Goal: Navigation & Orientation: Understand site structure

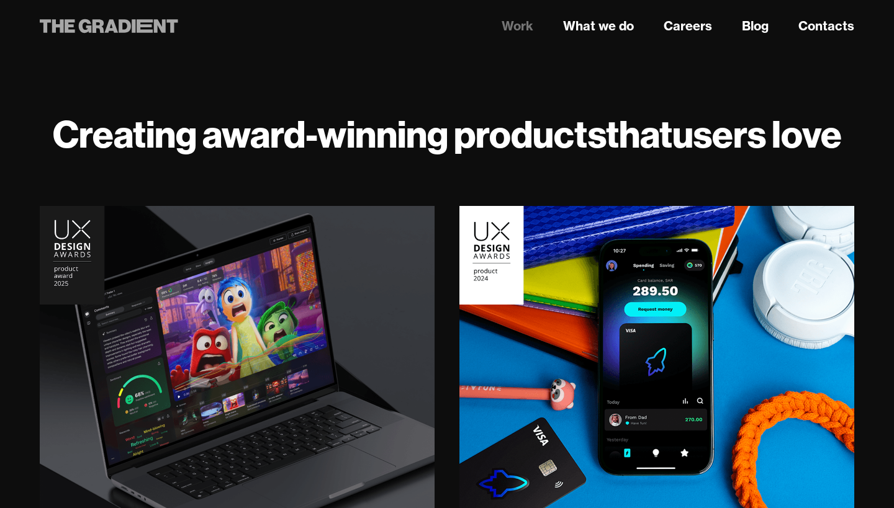
click at [105, 32] on icon at bounding box center [109, 26] width 138 height 22
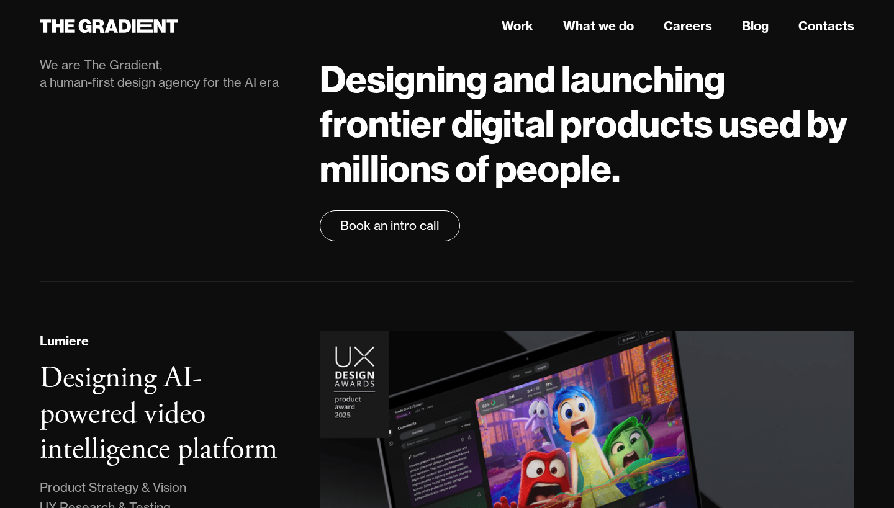
scroll to position [56, 0]
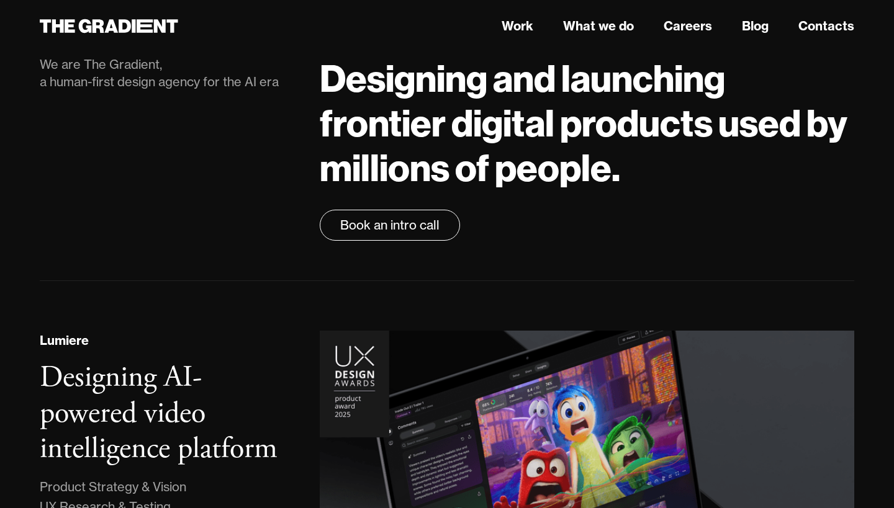
click at [211, 183] on div "We are The Gradient, a human-first design agency for the AI era" at bounding box center [167, 148] width 280 height 185
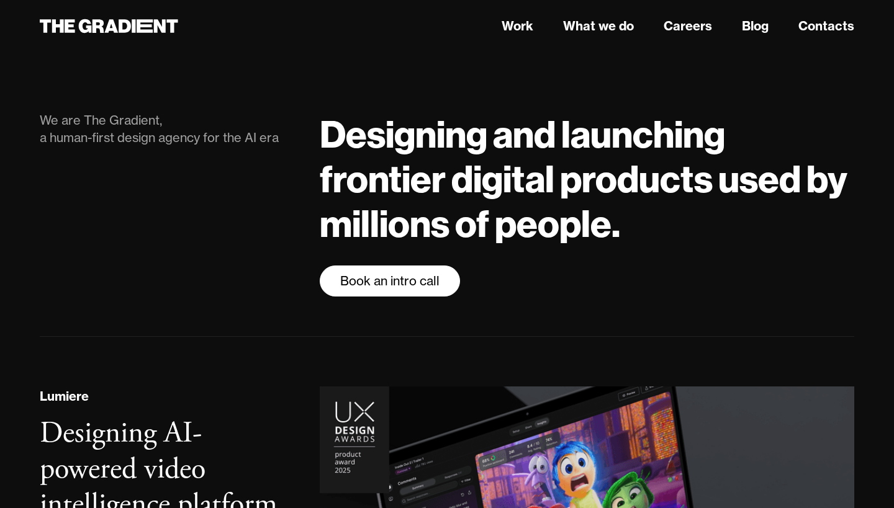
scroll to position [0, 0]
click at [271, 266] on div "We are The Gradient, a human-first design agency for the AI era" at bounding box center [167, 204] width 280 height 185
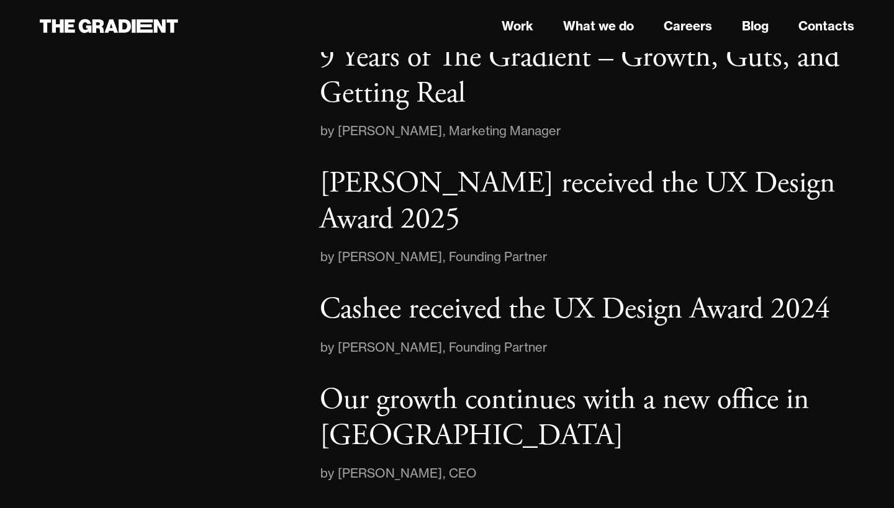
scroll to position [1945, 0]
click at [613, 28] on link "What we do" at bounding box center [598, 26] width 71 height 19
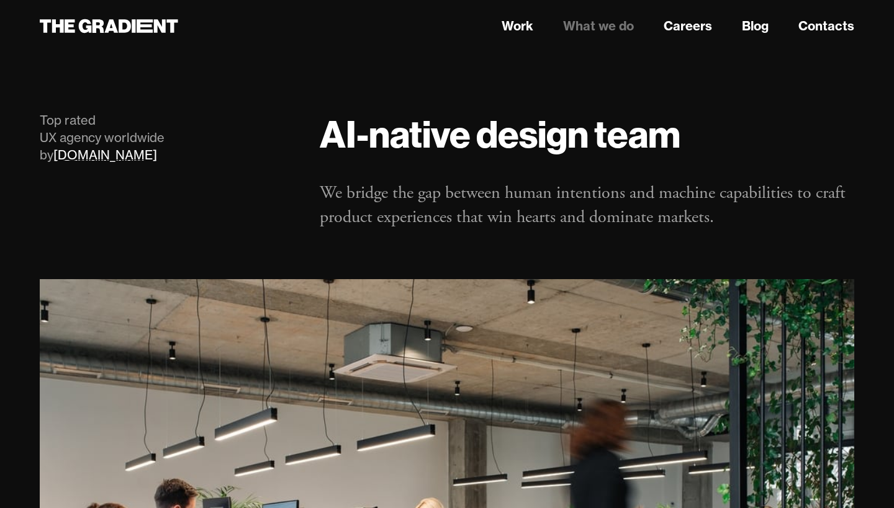
click at [84, 157] on link "Clutch.co" at bounding box center [105, 155] width 104 height 16
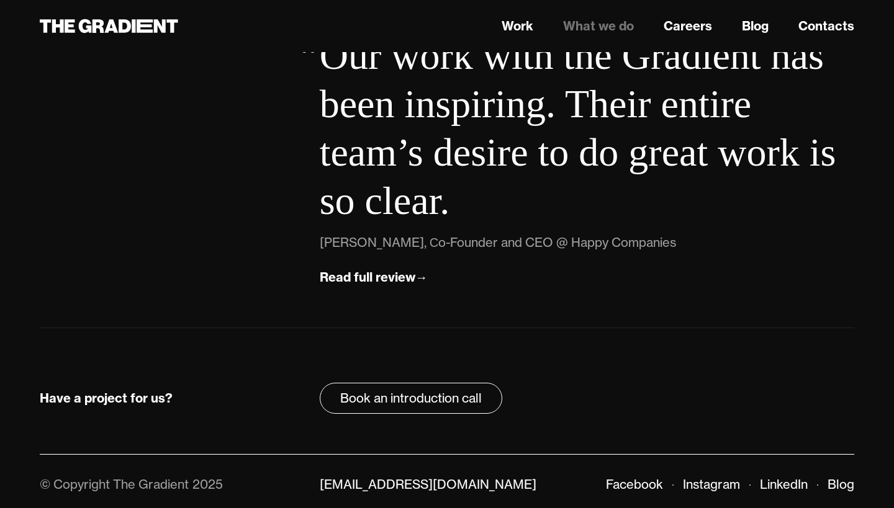
scroll to position [4548, 0]
click at [762, 23] on link "Blog" at bounding box center [755, 26] width 27 height 19
